Goal: Book appointment/travel/reservation

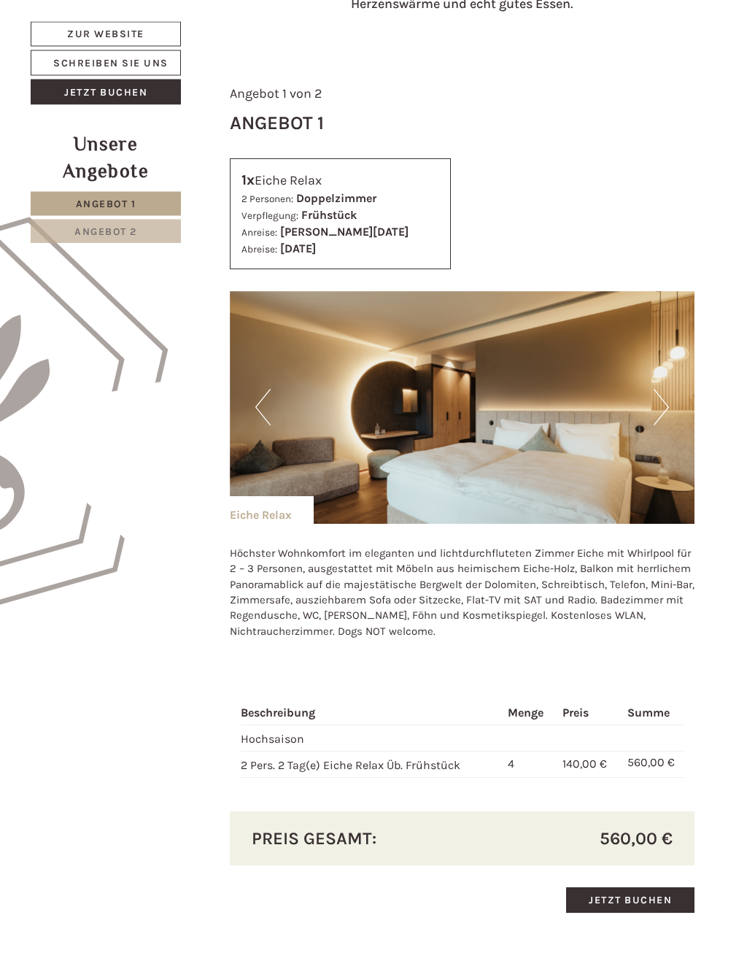
scroll to position [471, 0]
click at [539, 441] on img at bounding box center [462, 407] width 465 height 233
click at [575, 472] on img at bounding box center [462, 407] width 465 height 233
click at [658, 401] on button "Next" at bounding box center [660, 407] width 15 height 36
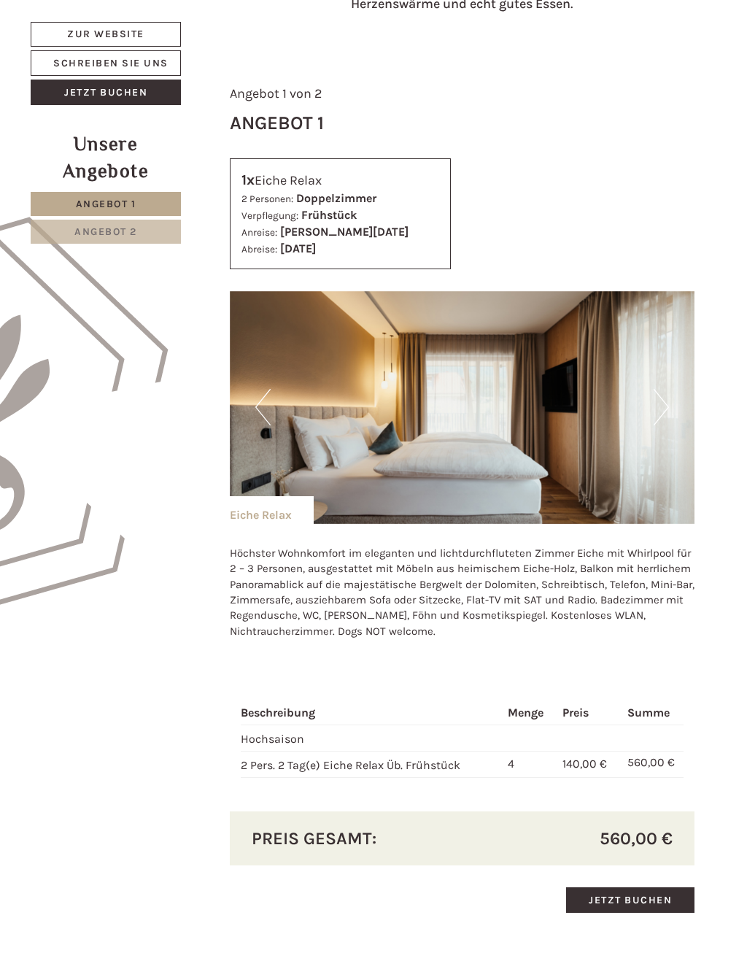
click at [675, 408] on img at bounding box center [462, 407] width 465 height 233
click at [667, 403] on button "Next" at bounding box center [660, 407] width 15 height 36
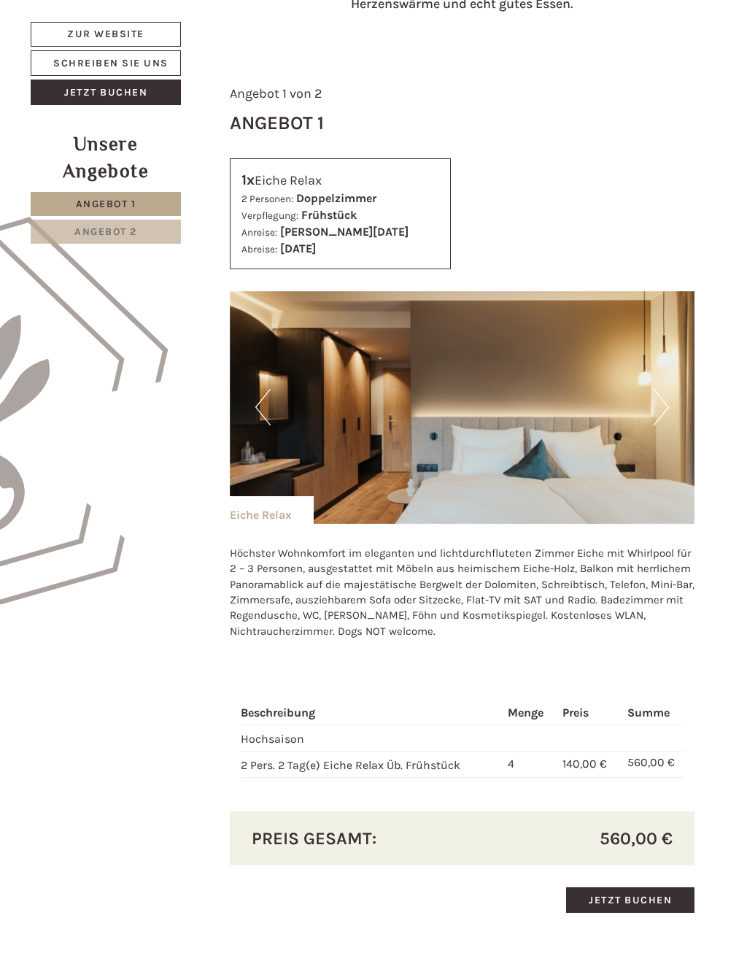
click at [664, 408] on button "Next" at bounding box center [660, 407] width 15 height 36
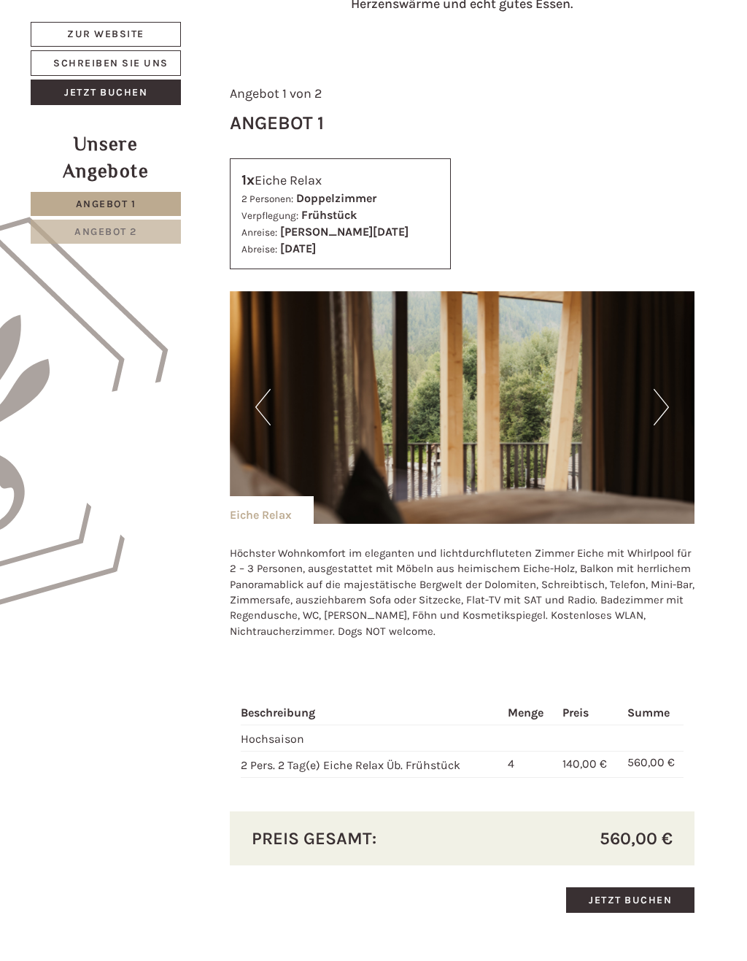
click at [659, 409] on button "Next" at bounding box center [660, 407] width 15 height 36
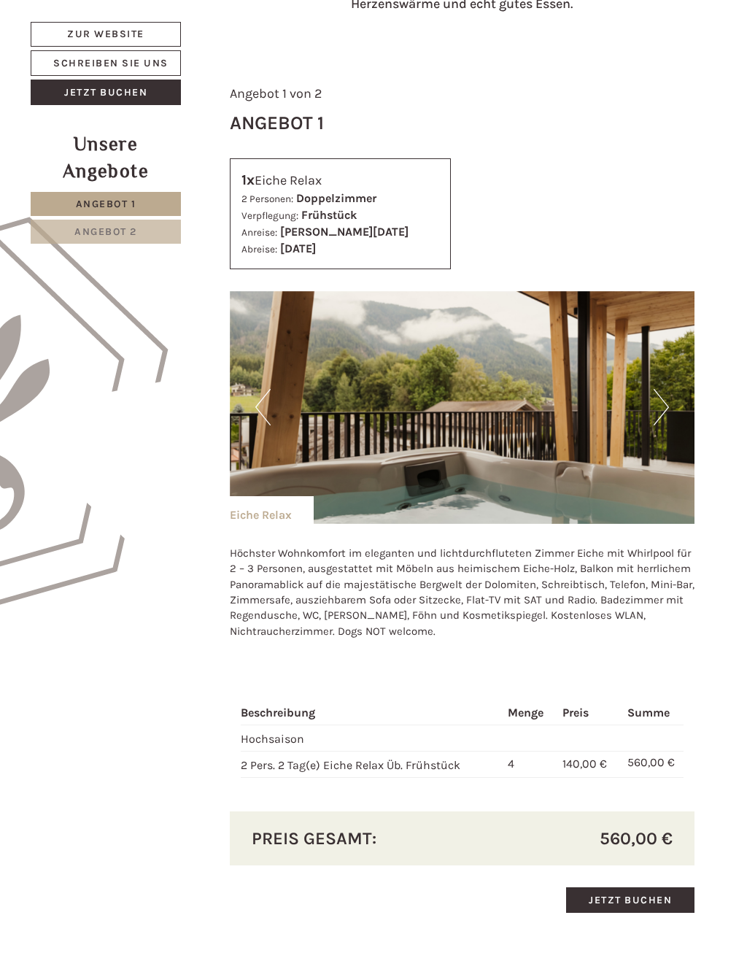
click at [664, 400] on button "Next" at bounding box center [660, 407] width 15 height 36
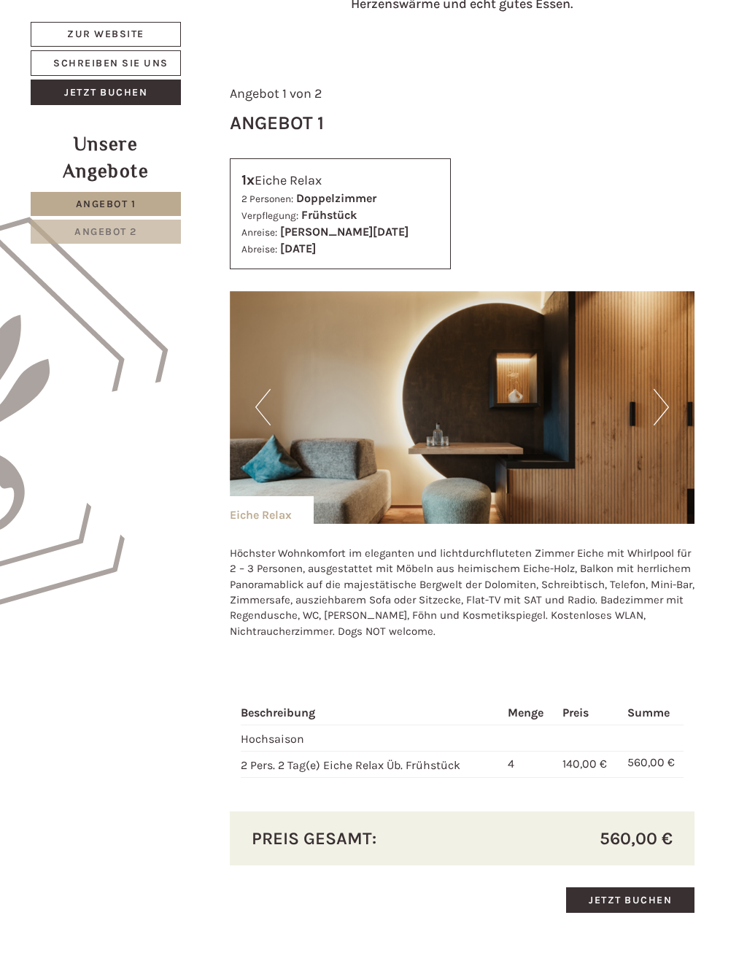
click at [657, 410] on button "Next" at bounding box center [660, 407] width 15 height 36
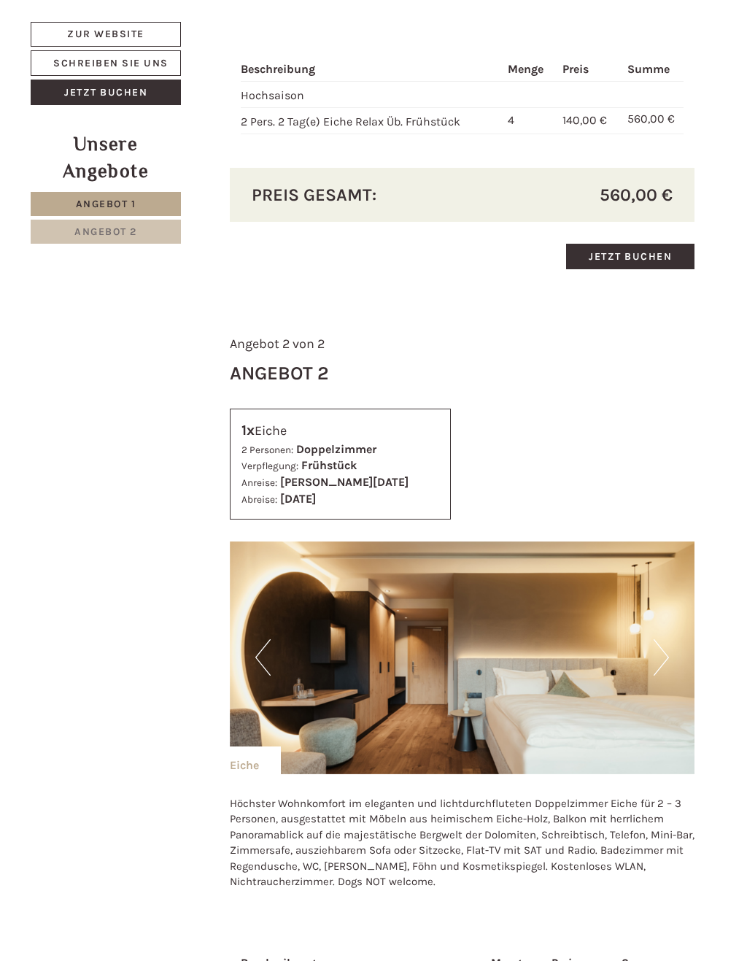
scroll to position [1244, 0]
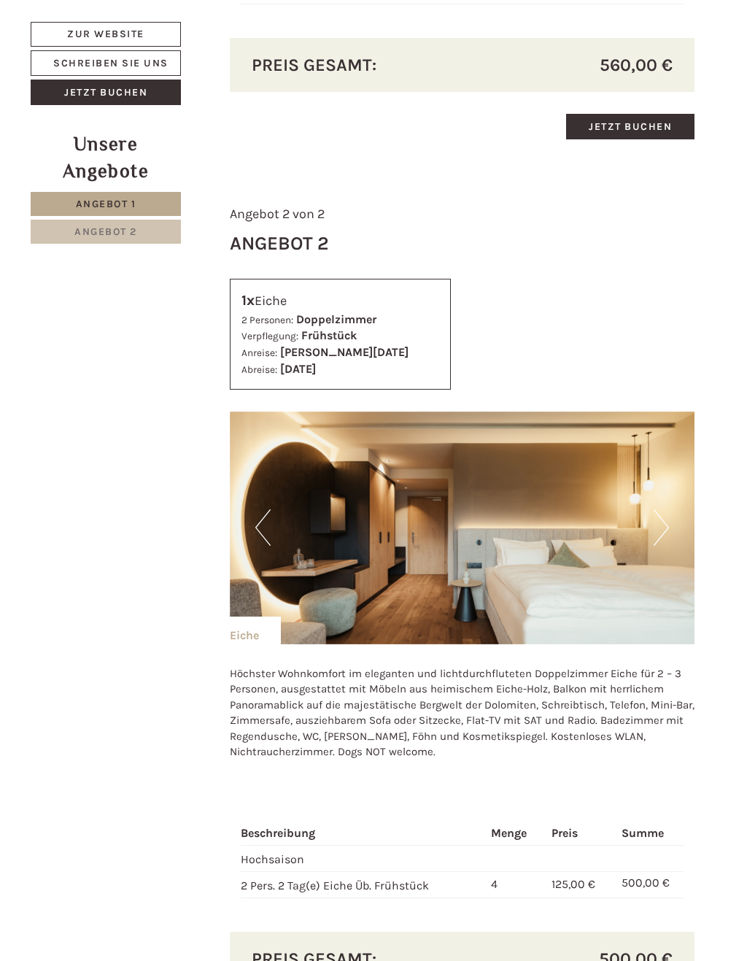
click at [653, 520] on button "Next" at bounding box center [660, 527] width 15 height 36
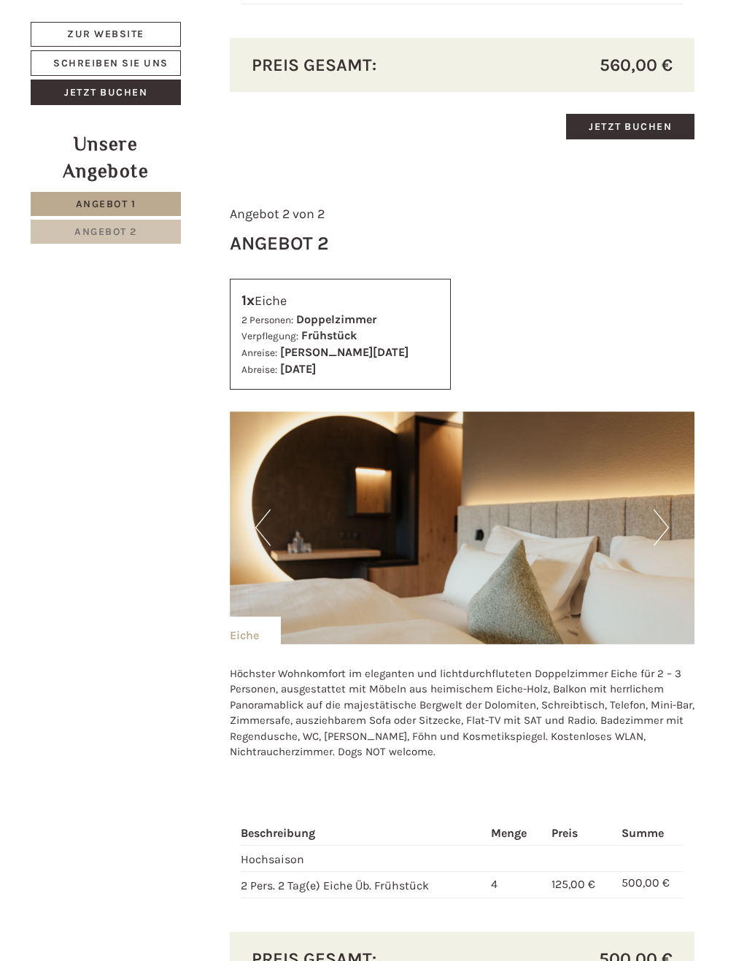
click at [667, 516] on button "Next" at bounding box center [660, 527] width 15 height 36
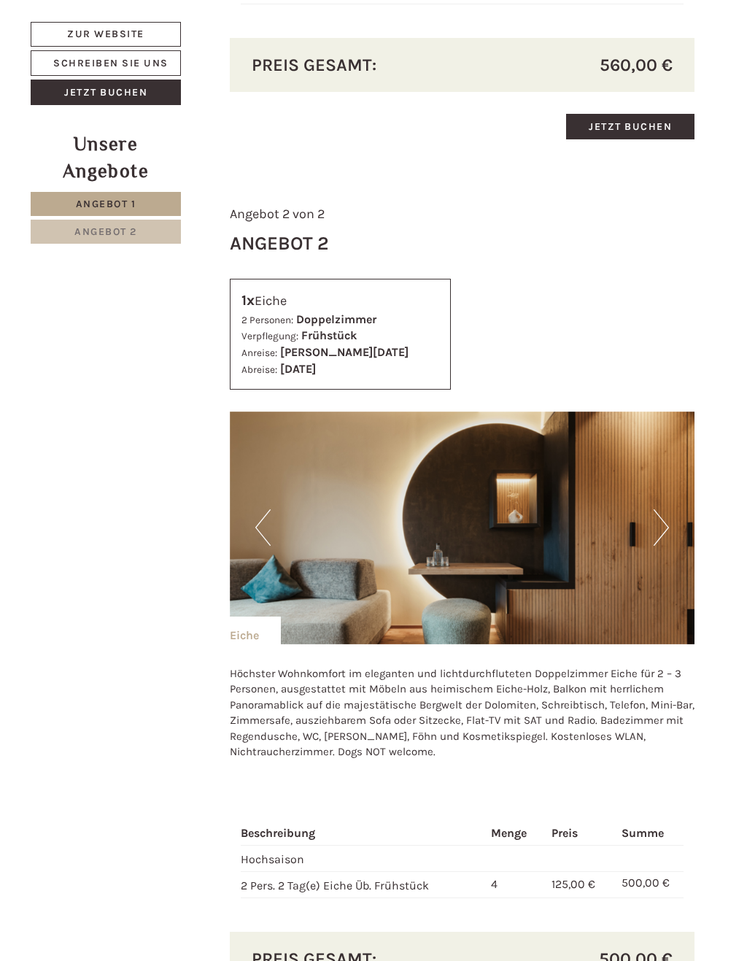
click at [667, 521] on button "Next" at bounding box center [660, 527] width 15 height 36
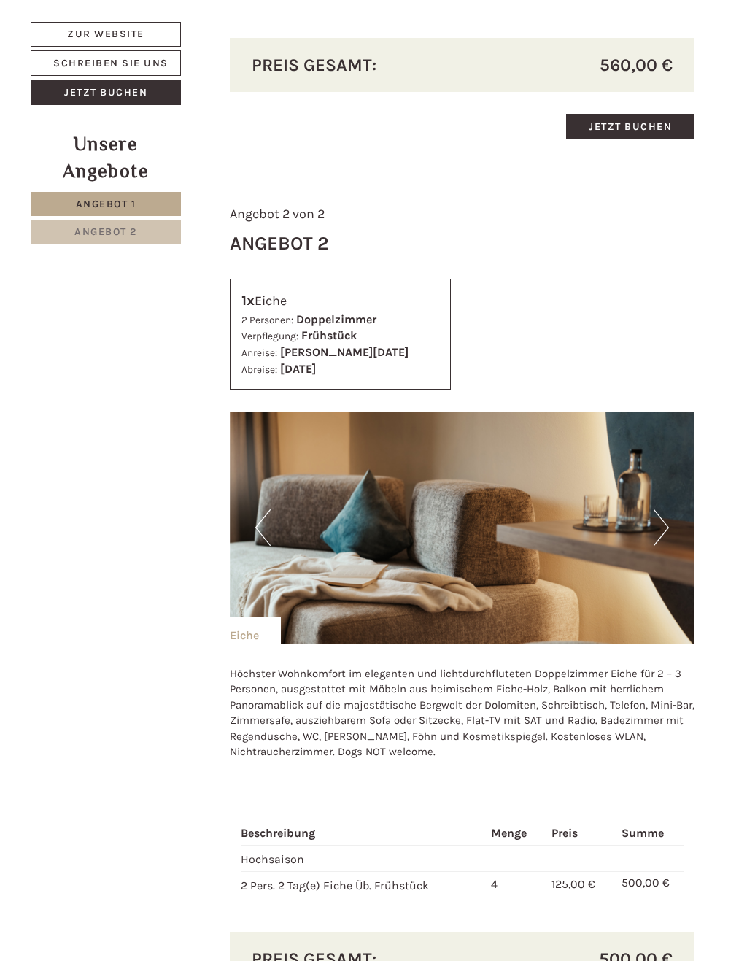
click at [670, 513] on img at bounding box center [462, 527] width 465 height 233
click at [663, 511] on button "Next" at bounding box center [660, 527] width 15 height 36
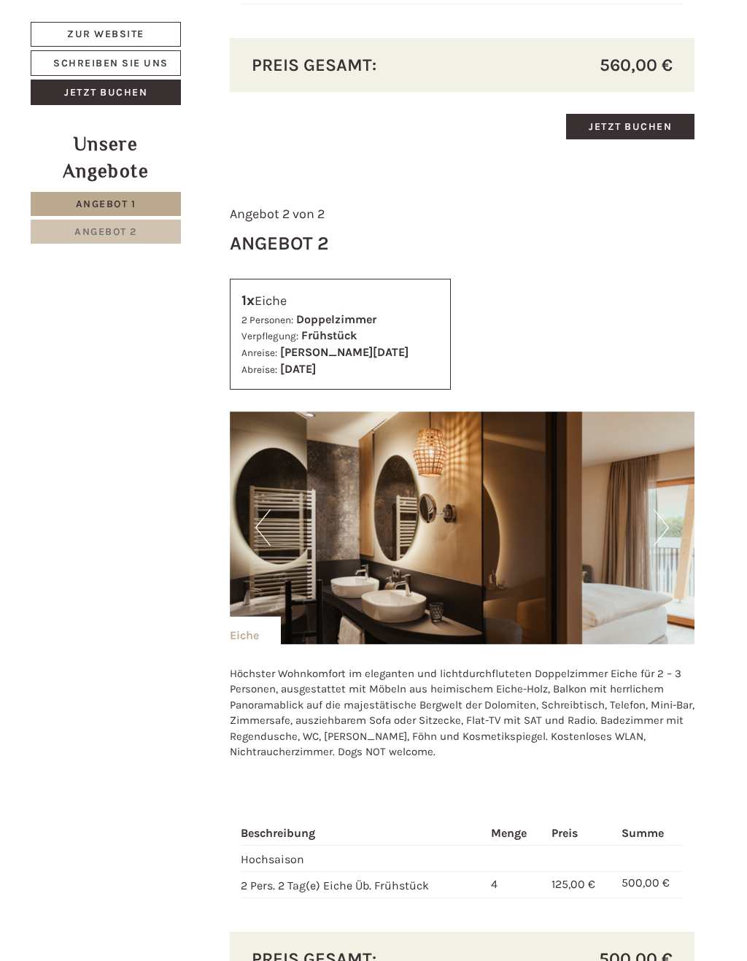
click at [666, 524] on button "Next" at bounding box center [660, 527] width 15 height 36
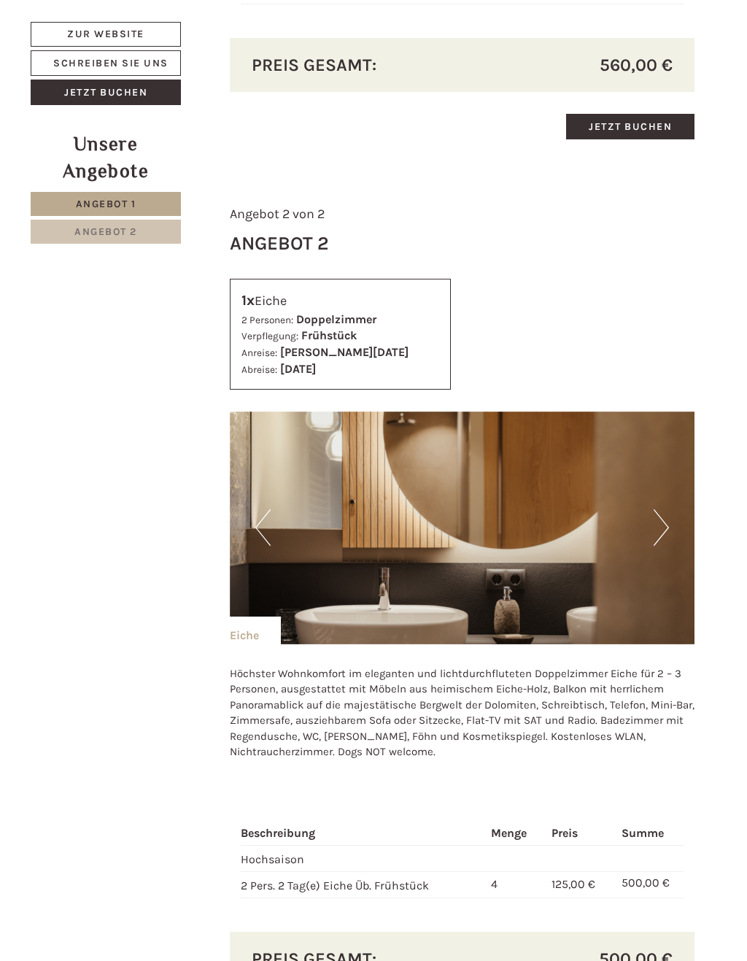
click at [659, 522] on button "Next" at bounding box center [660, 527] width 15 height 36
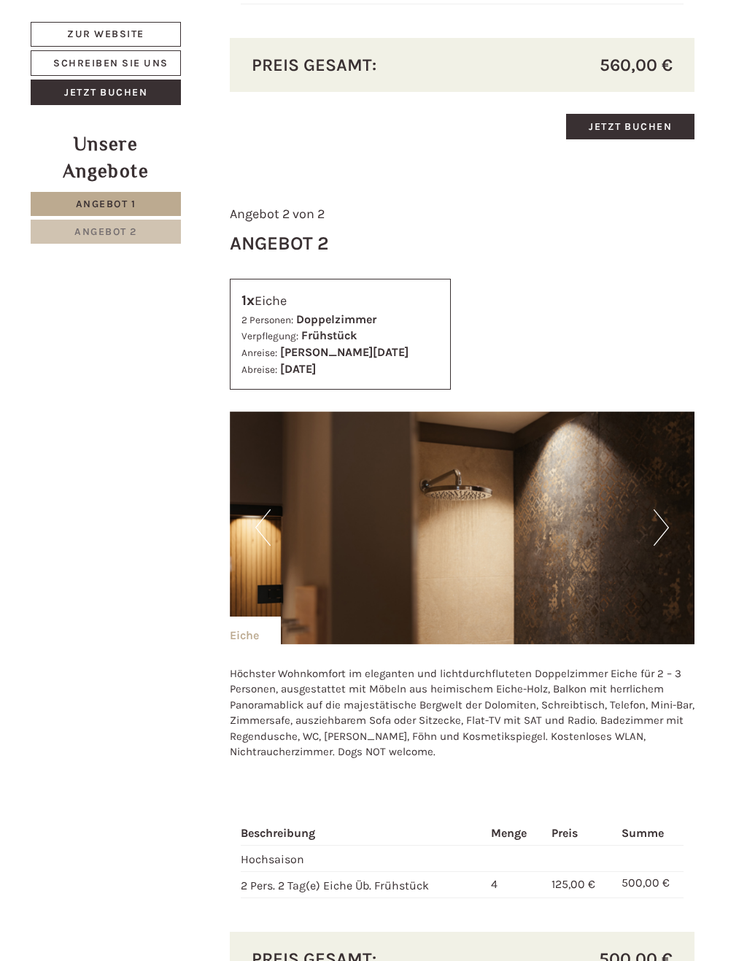
click at [660, 522] on button "Next" at bounding box center [660, 527] width 15 height 36
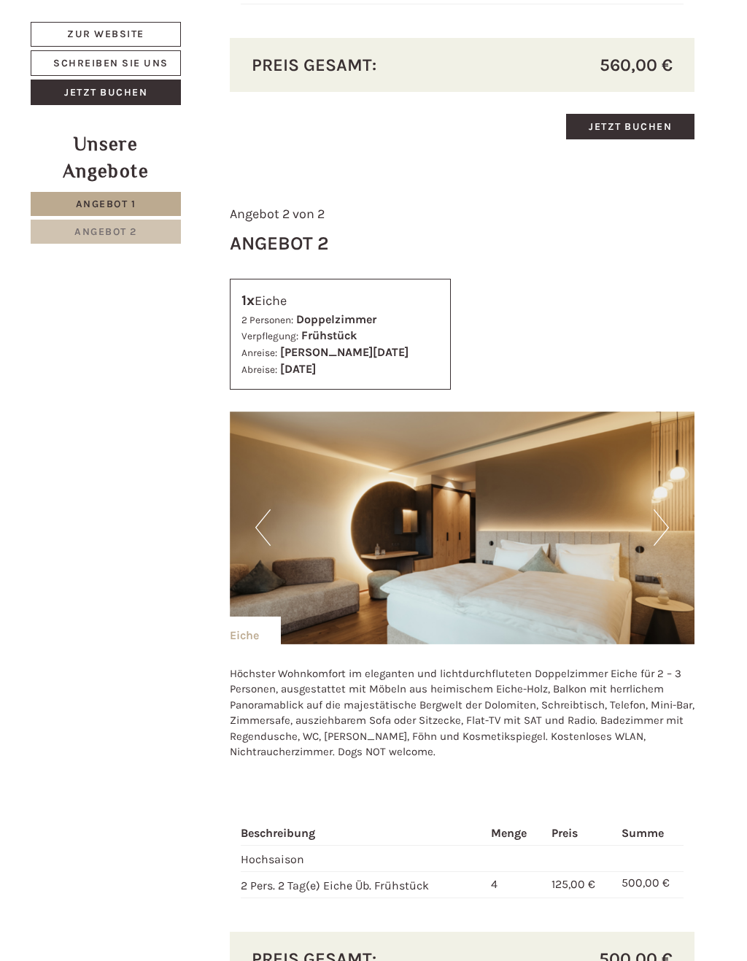
click at [663, 515] on button "Next" at bounding box center [660, 527] width 15 height 36
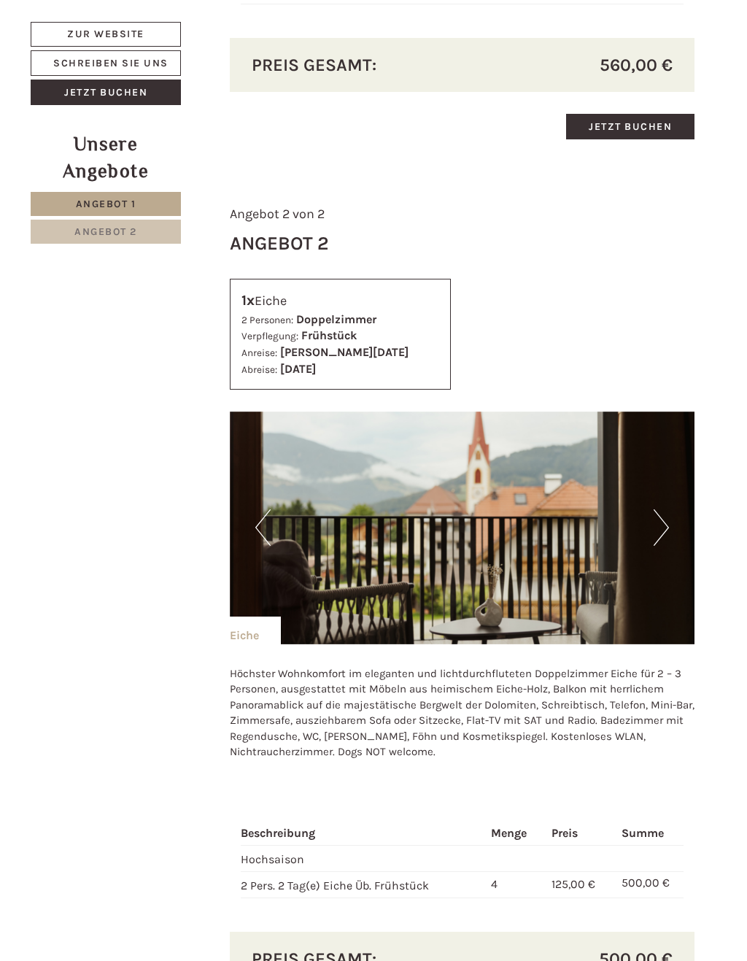
click at [663, 521] on button "Next" at bounding box center [660, 527] width 15 height 36
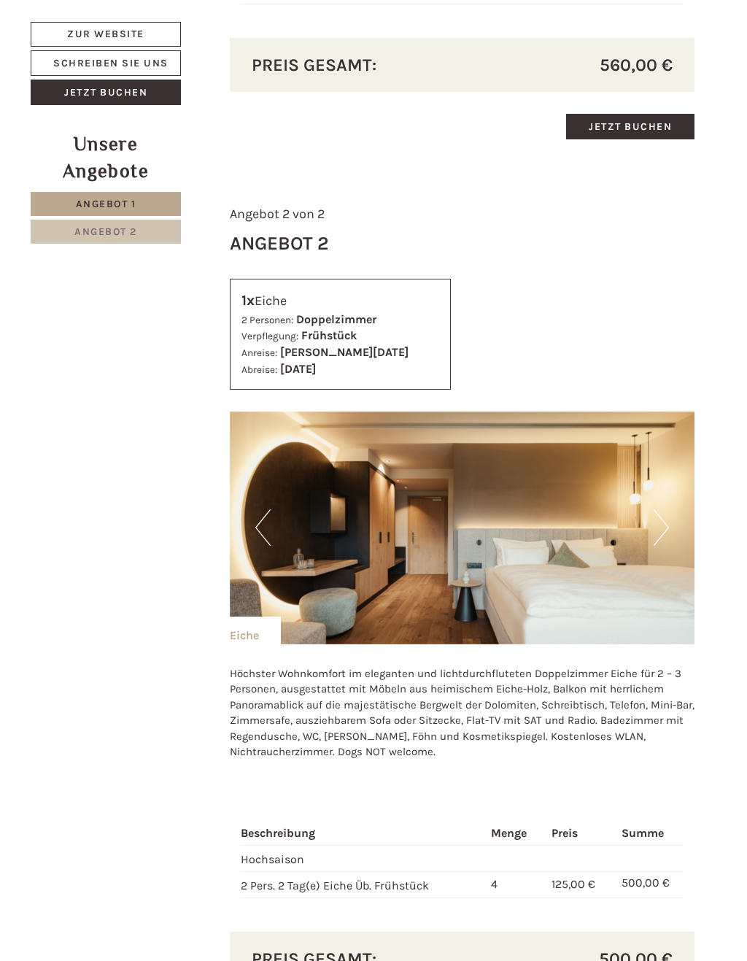
click at [659, 538] on img at bounding box center [462, 527] width 465 height 233
click at [657, 518] on button "Next" at bounding box center [660, 527] width 15 height 36
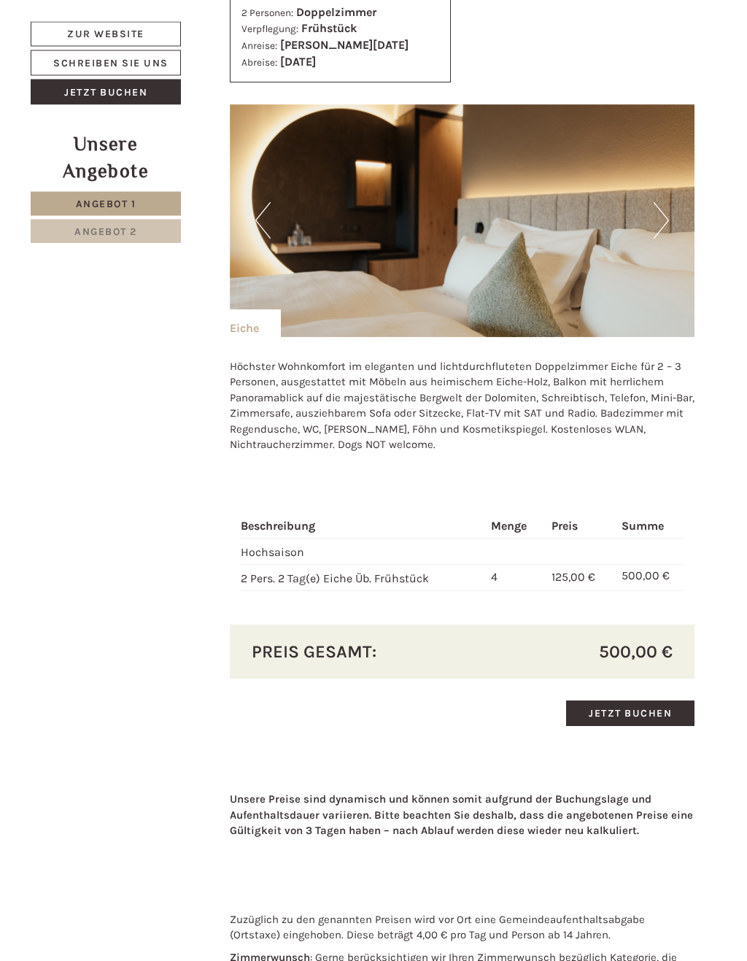
click at [659, 701] on link "Jetzt buchen" at bounding box center [630, 714] width 128 height 26
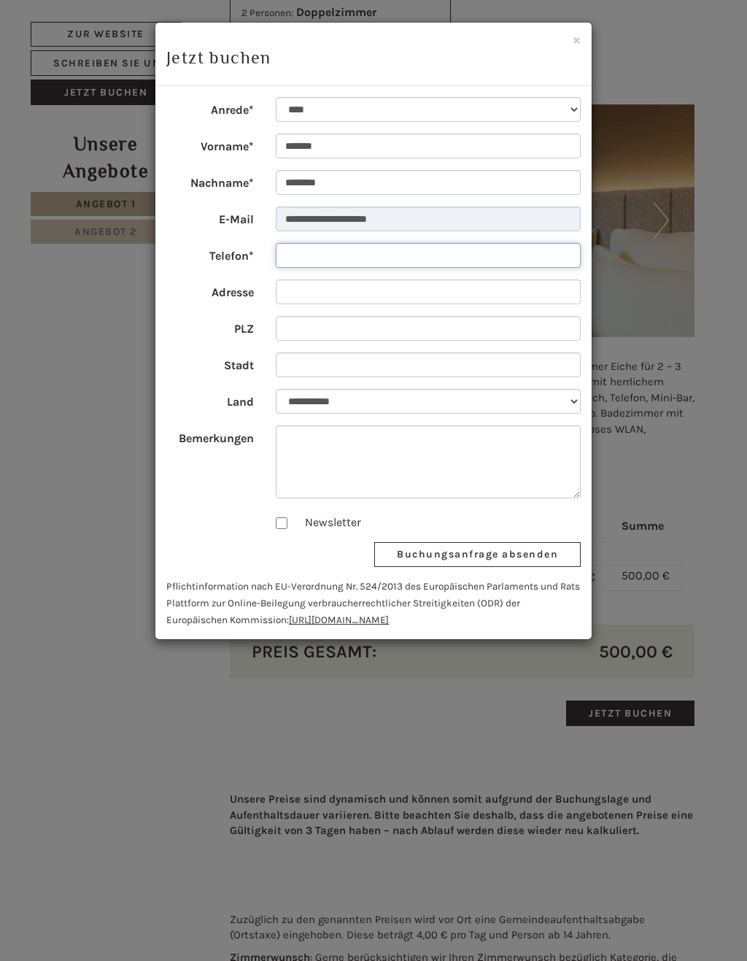
click at [435, 260] on input "Telefon*" at bounding box center [429, 255] width 306 height 25
type input "**********"
click at [397, 300] on input "Adresse" at bounding box center [429, 291] width 306 height 25
type input "**********"
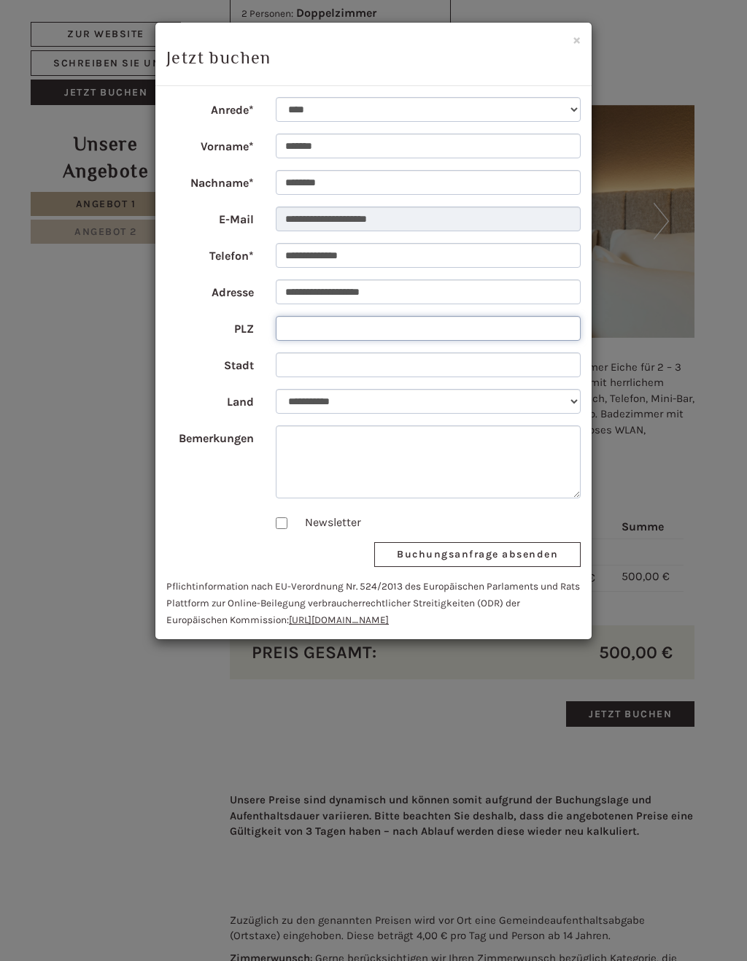
click at [389, 335] on input "PLZ" at bounding box center [429, 328] width 306 height 25
type input "*****"
click at [436, 372] on input "Stadt" at bounding box center [429, 364] width 306 height 25
type input "*******"
click at [481, 457] on textarea "Bemerkungen" at bounding box center [429, 461] width 306 height 73
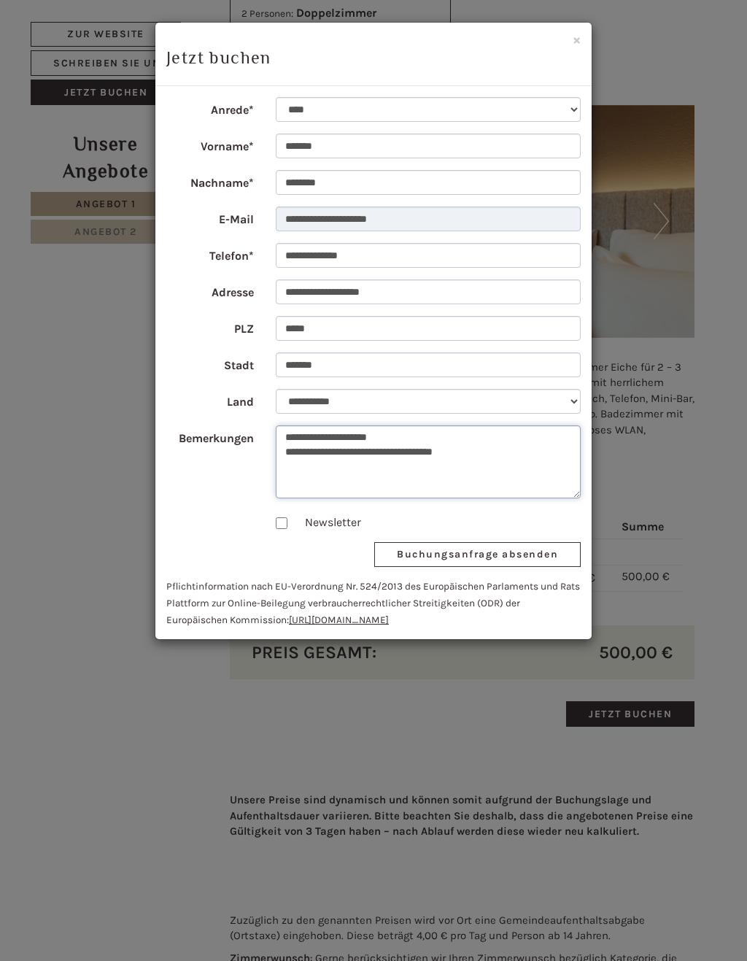
click at [413, 442] on textarea "**********" at bounding box center [429, 461] width 306 height 73
type textarea "**********"
click at [505, 558] on button "Buchungsanfrage absenden" at bounding box center [477, 554] width 206 height 25
